Goal: Find specific page/section: Find specific page/section

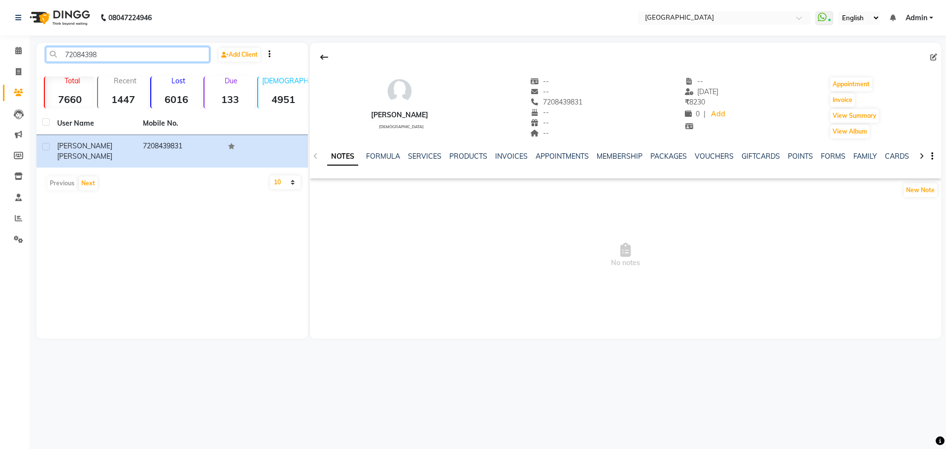
click at [130, 51] on input "72084398" at bounding box center [128, 54] width 164 height 15
type input "7"
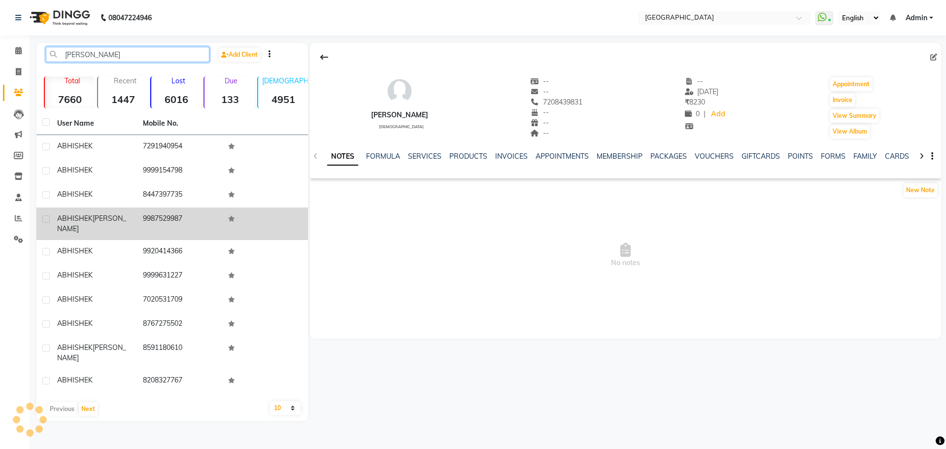
type input "[PERSON_NAME]"
click at [83, 214] on span "ABHISHEK" at bounding box center [74, 218] width 35 height 9
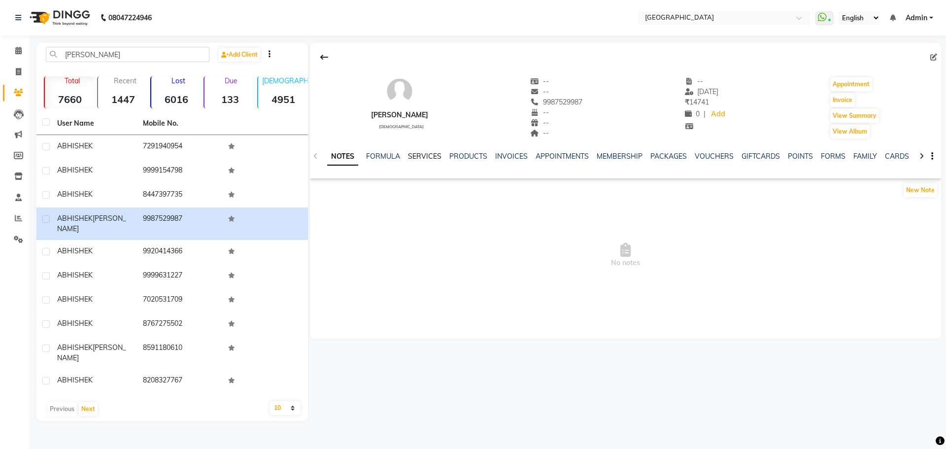
click at [429, 157] on link "SERVICES" at bounding box center [425, 156] width 34 height 9
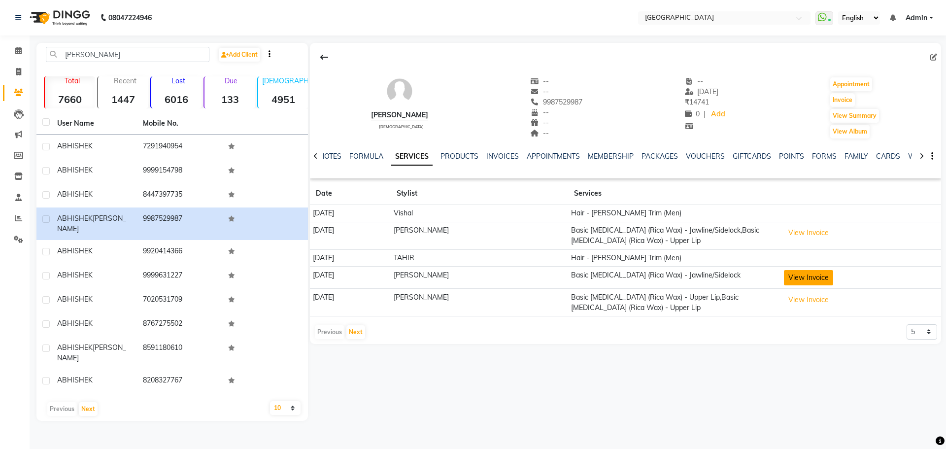
click at [804, 279] on button "View Invoice" at bounding box center [808, 277] width 49 height 15
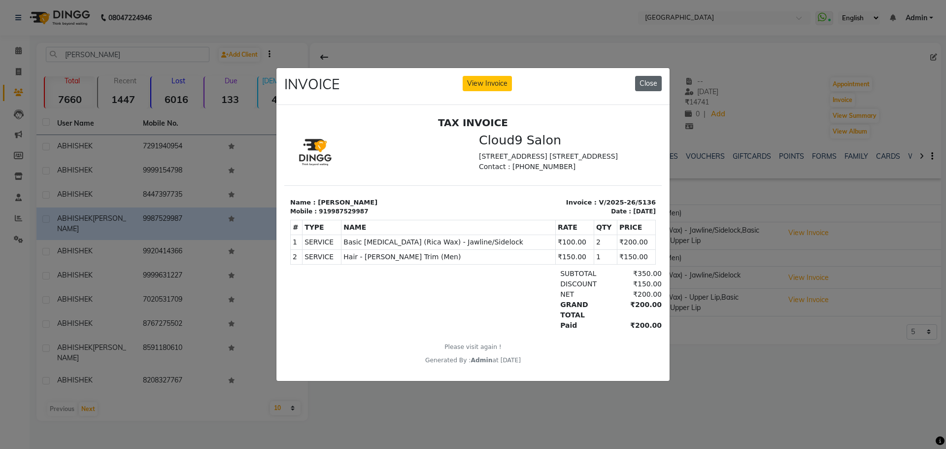
click at [652, 87] on button "Close" at bounding box center [648, 83] width 27 height 15
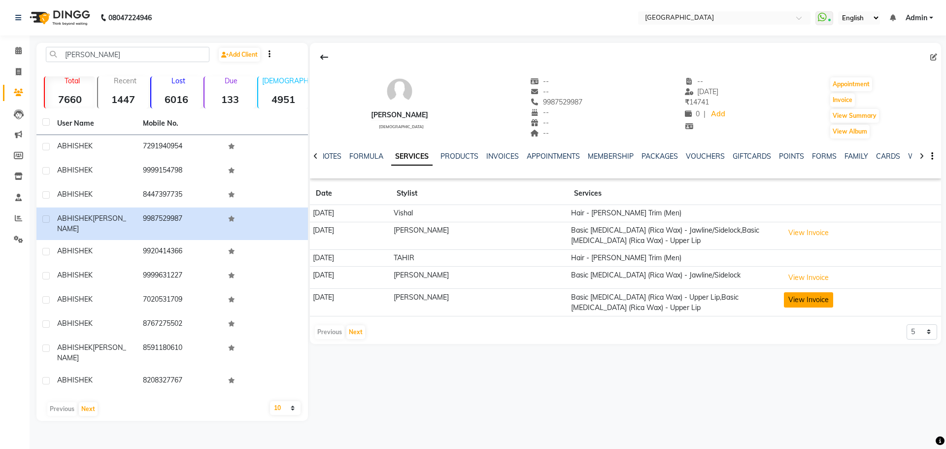
click at [796, 303] on button "View Invoice" at bounding box center [808, 299] width 49 height 15
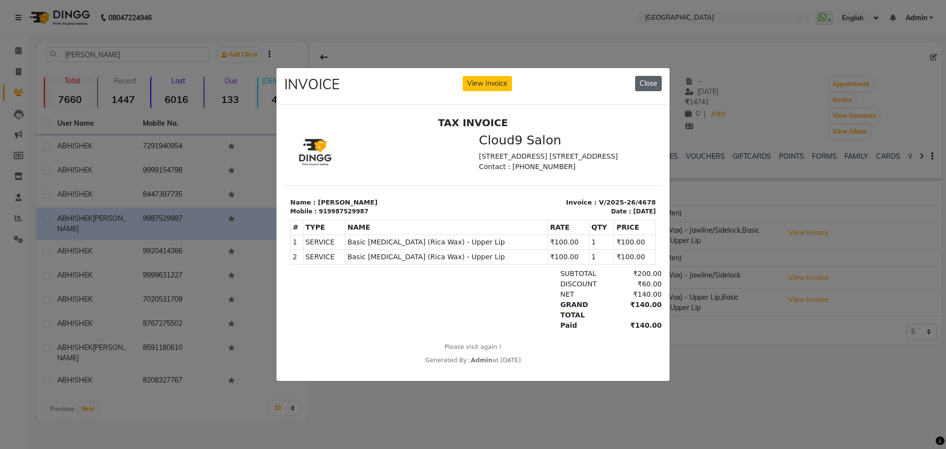
click at [648, 81] on button "Close" at bounding box center [648, 83] width 27 height 15
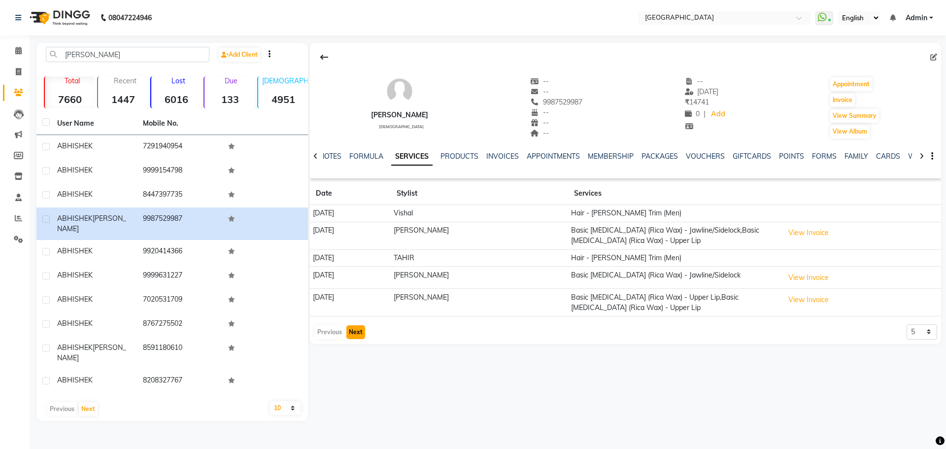
click at [359, 336] on button "Next" at bounding box center [356, 332] width 19 height 14
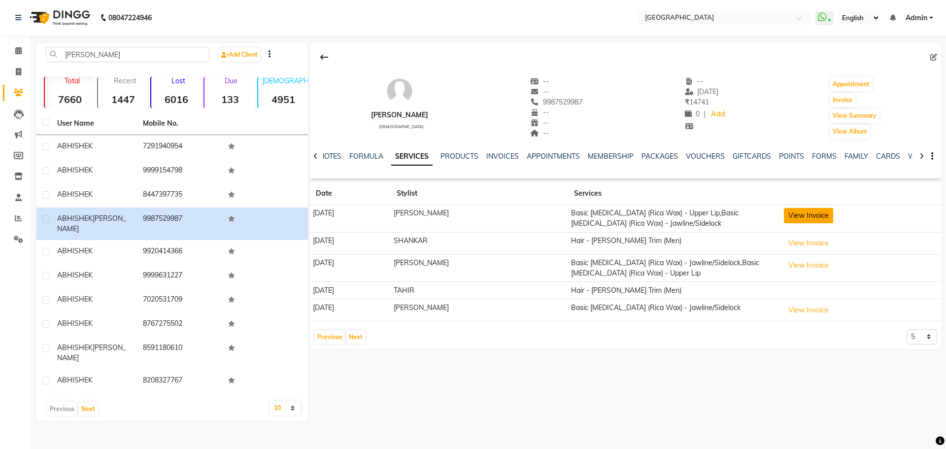
click at [811, 217] on button "View Invoice" at bounding box center [808, 215] width 49 height 15
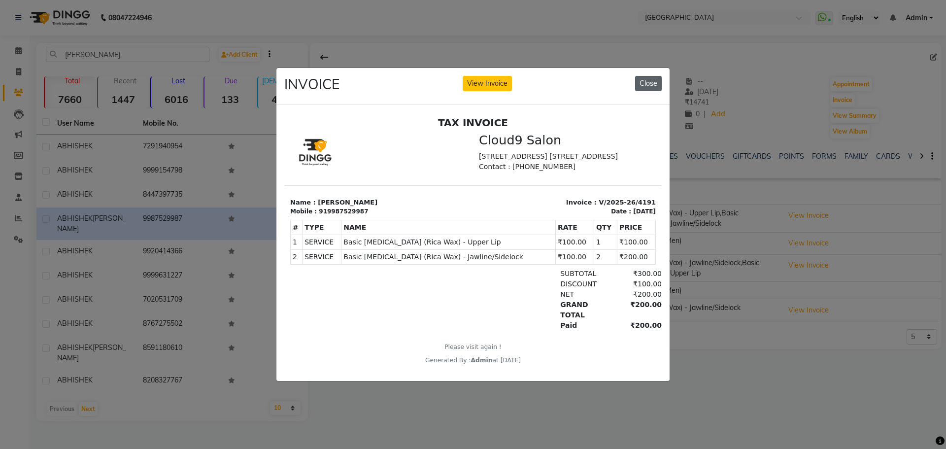
click at [649, 79] on button "Close" at bounding box center [648, 83] width 27 height 15
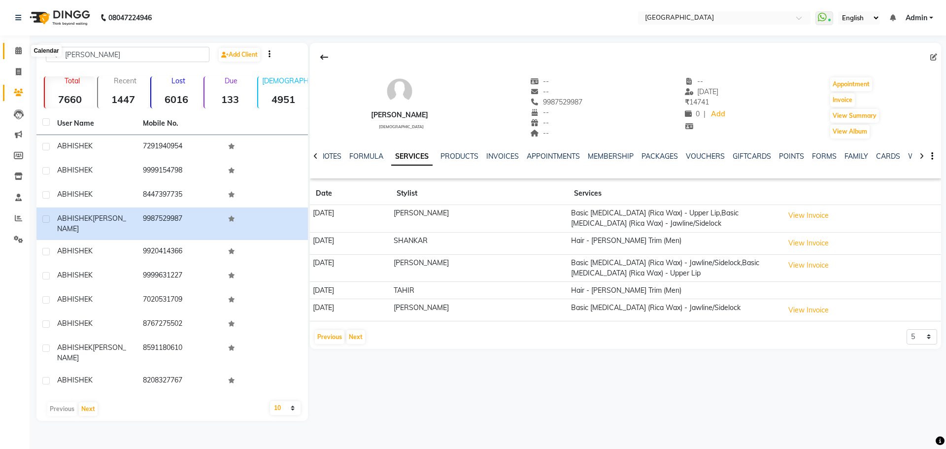
click at [17, 51] on icon at bounding box center [18, 50] width 6 height 7
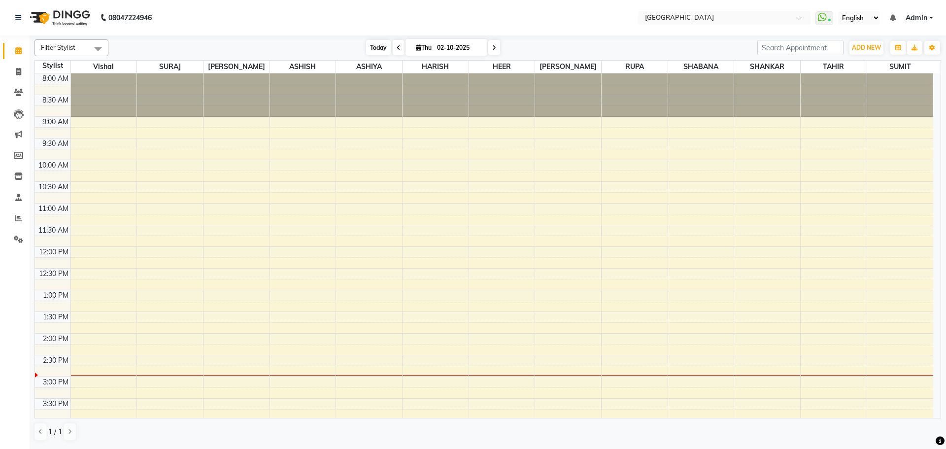
click at [375, 50] on span "Today" at bounding box center [378, 47] width 25 height 15
